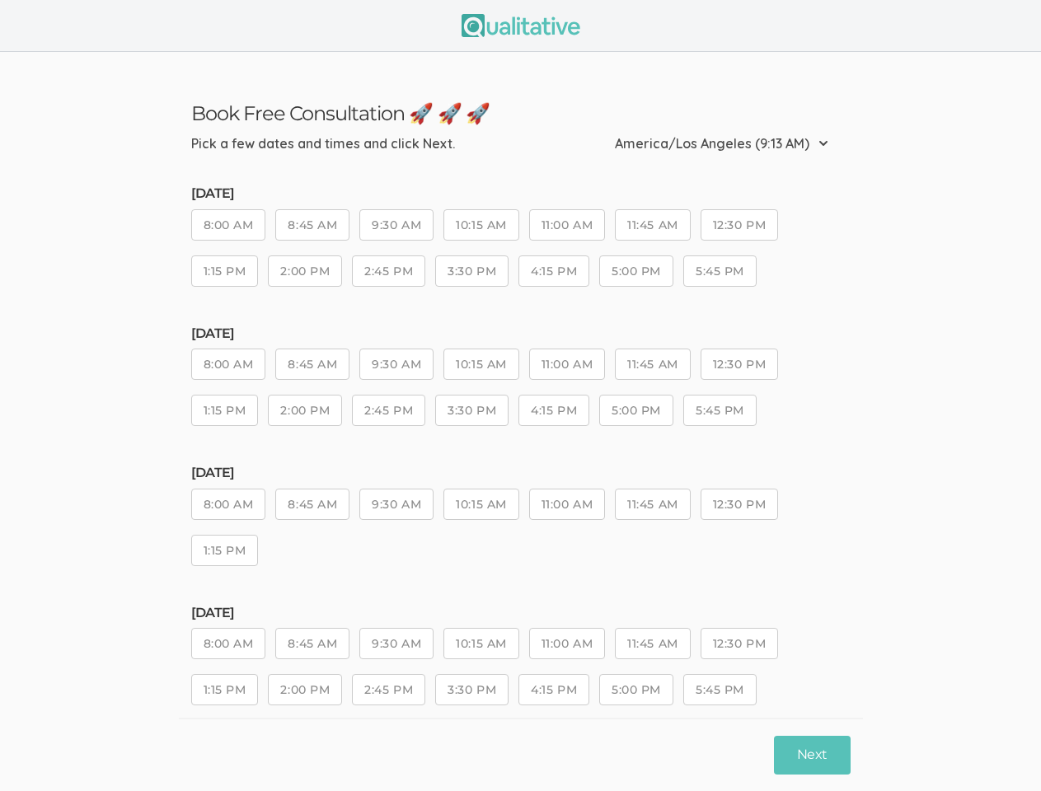
click at [520, 396] on div "[DATE] 8:00 AM 8:45 AM 9:30 AM 10:15 AM 11:00 AM 11:45 AM 12:30 PM 1:15 PM 2:00…" at bounding box center [520, 383] width 659 height 115
click at [229, 227] on button "8:00 AM" at bounding box center [228, 224] width 75 height 31
click at [314, 227] on button "8:45 AM" at bounding box center [312, 224] width 74 height 31
click at [399, 227] on button "9:30 AM" at bounding box center [396, 224] width 74 height 31
click at [484, 227] on button "10:15 AM" at bounding box center [480, 224] width 75 height 31
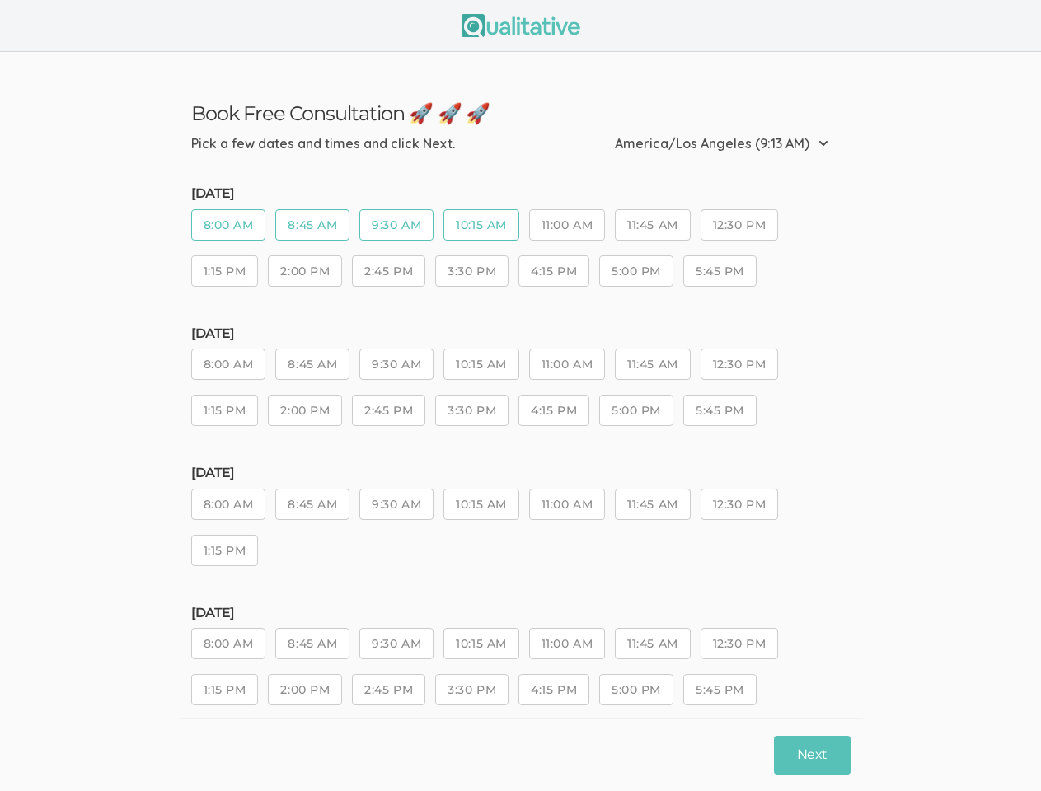
click at [571, 227] on button "11:00 AM" at bounding box center [567, 224] width 76 height 31
click at [658, 227] on button "11:45 AM" at bounding box center [652, 224] width 75 height 31
click at [745, 227] on button "12:30 PM" at bounding box center [739, 224] width 77 height 31
click at [225, 274] on button "1:15 PM" at bounding box center [225, 270] width 68 height 31
click at [306, 274] on button "2:00 PM" at bounding box center [305, 270] width 74 height 31
